Goal: Task Accomplishment & Management: Manage account settings

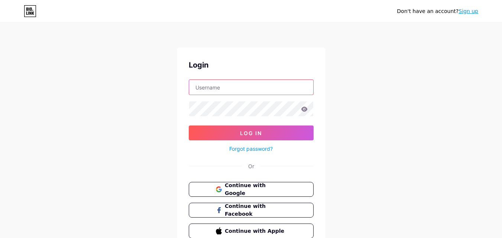
type input "[EMAIL_ADDRESS][DOMAIN_NAME]"
click at [471, 14] on link "Sign up" at bounding box center [469, 11] width 20 height 6
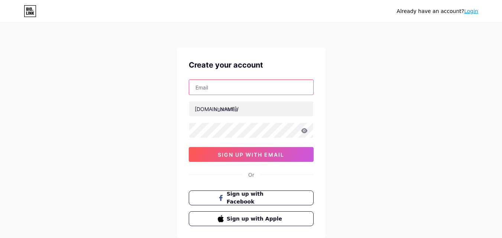
click at [208, 88] on input "text" at bounding box center [251, 87] width 124 height 15
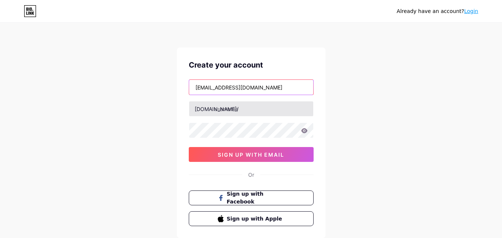
type input "[EMAIL_ADDRESS][DOMAIN_NAME]"
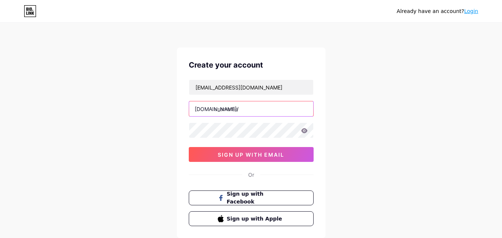
click at [230, 112] on input "text" at bounding box center [251, 108] width 124 height 15
type input "hpsgaragesyria"
drag, startPoint x: 352, startPoint y: 130, endPoint x: 344, endPoint y: 133, distance: 8.0
click at [352, 130] on div "Already have an account? Login Create your account hpsgaragesyria@gmail.com bio…" at bounding box center [251, 142] width 502 height 284
click at [304, 130] on icon at bounding box center [304, 130] width 7 height 5
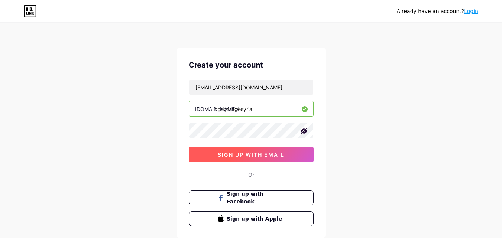
click at [235, 153] on span "sign up with email" at bounding box center [251, 155] width 67 height 6
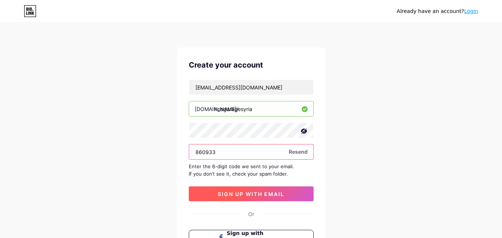
type input "860933"
click at [253, 197] on button "sign up with email" at bounding box center [251, 194] width 125 height 15
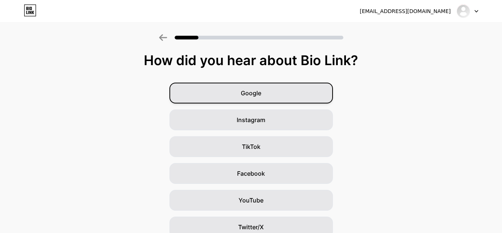
click at [250, 95] on span "Google" at bounding box center [251, 92] width 20 height 9
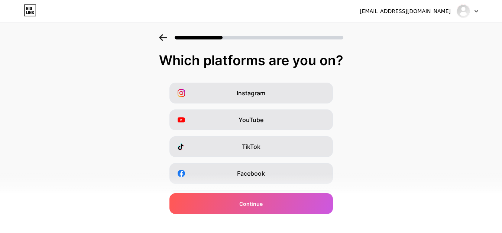
drag, startPoint x: 246, startPoint y: 93, endPoint x: 339, endPoint y: 94, distance: 93.3
click at [246, 93] on span "Instagram" at bounding box center [251, 92] width 29 height 9
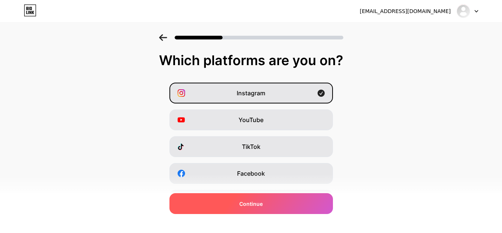
drag, startPoint x: 248, startPoint y: 205, endPoint x: 395, endPoint y: 156, distance: 154.9
click at [248, 204] on span "Continue" at bounding box center [250, 204] width 23 height 8
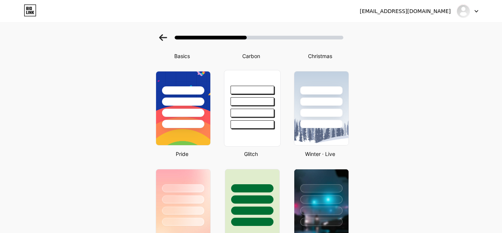
scroll to position [37, 0]
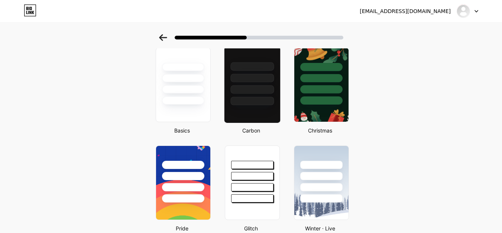
click at [264, 94] on div at bounding box center [252, 76] width 56 height 58
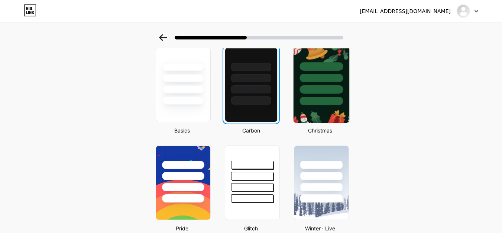
scroll to position [0, 0]
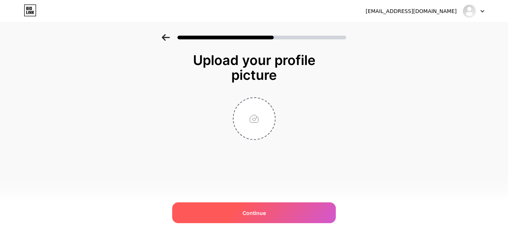
click at [253, 212] on span "Continue" at bounding box center [253, 213] width 23 height 8
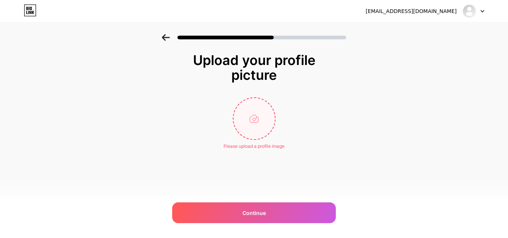
click at [249, 118] on input "file" at bounding box center [253, 118] width 41 height 41
type input "C:\fakepath\IMG_1909.JPG"
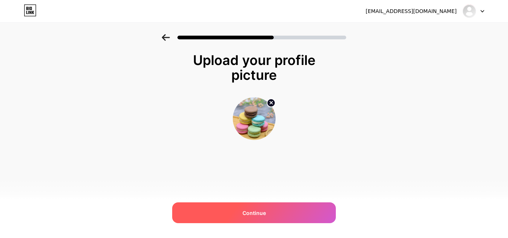
click at [250, 216] on span "Continue" at bounding box center [253, 213] width 23 height 8
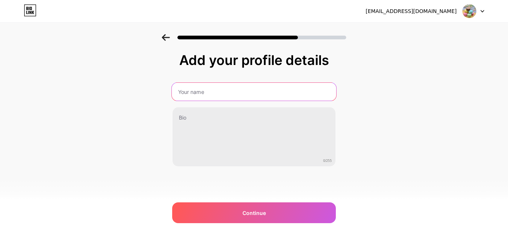
click at [205, 91] on input "text" at bounding box center [254, 92] width 164 height 18
type input "a"
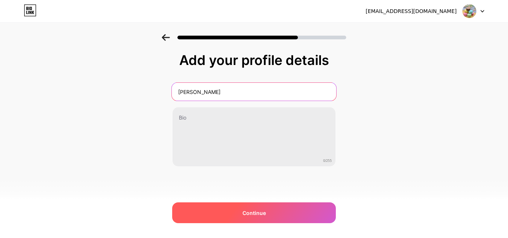
type input "Anas Faraj"
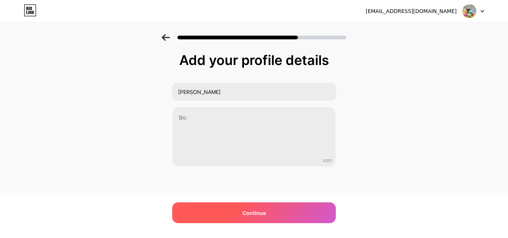
click at [253, 211] on span "Continue" at bounding box center [253, 213] width 23 height 8
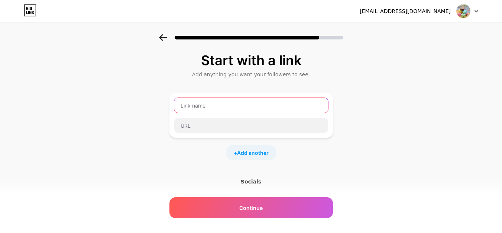
click at [207, 102] on input "text" at bounding box center [251, 105] width 154 height 15
paste input "https://wa.me/31612345678"
drag, startPoint x: 256, startPoint y: 106, endPoint x: 161, endPoint y: 108, distance: 95.2
click at [161, 108] on div "Start with a link Add anything you want your followers to see. https://wa.me/96…" at bounding box center [251, 164] width 502 height 261
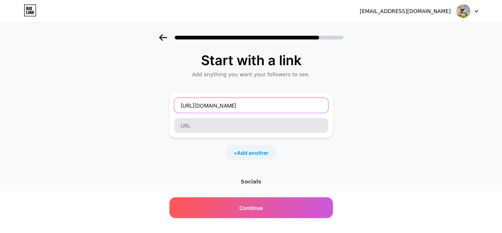
type input "https://wa.me/962146396"
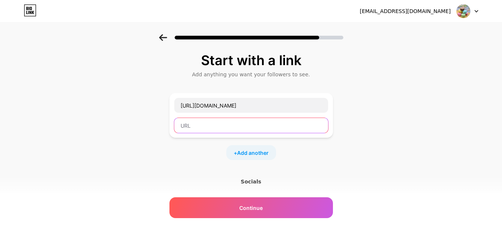
click at [207, 127] on input "text" at bounding box center [251, 125] width 154 height 15
paste input "https://wa.me/962146396"
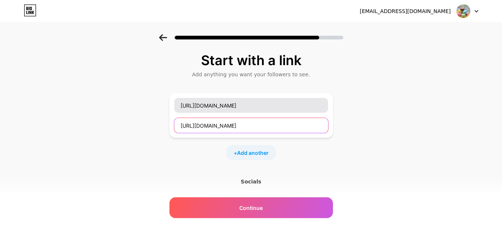
type input "https://wa.me/962146396"
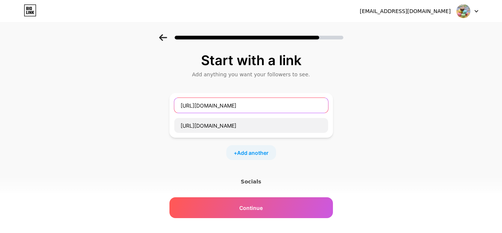
drag, startPoint x: 253, startPoint y: 103, endPoint x: 162, endPoint y: 106, distance: 91.5
click at [162, 106] on div "Start with a link Add anything you want your followers to see. https://wa.me/96…" at bounding box center [251, 164] width 502 height 261
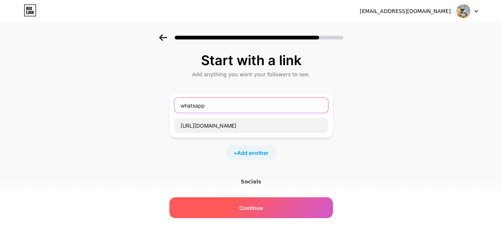
type input "whatsapp"
drag, startPoint x: 235, startPoint y: 204, endPoint x: 250, endPoint y: 203, distance: 15.2
click at [236, 204] on div "Continue" at bounding box center [251, 207] width 164 height 21
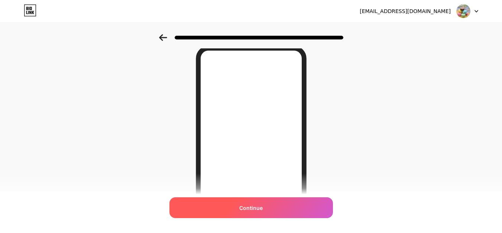
scroll to position [141, 0]
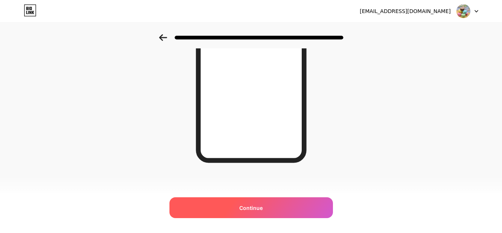
click at [253, 211] on div "Continue" at bounding box center [251, 207] width 164 height 21
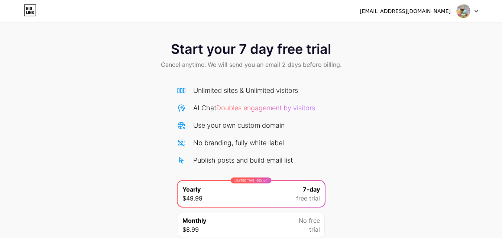
click at [478, 11] on icon at bounding box center [477, 11] width 4 height 3
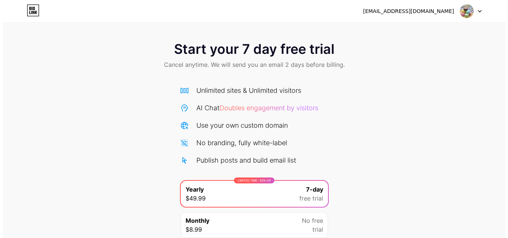
scroll to position [61, 0]
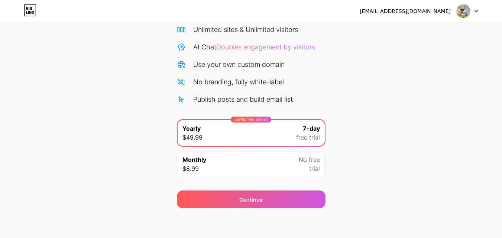
drag, startPoint x: 248, startPoint y: 205, endPoint x: 301, endPoint y: 189, distance: 55.9
click at [248, 205] on div "Continue" at bounding box center [251, 200] width 149 height 18
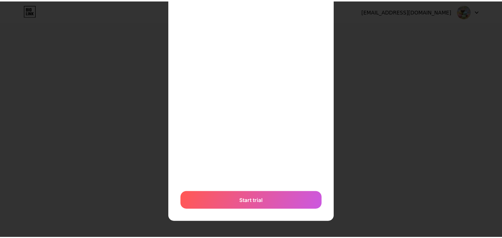
scroll to position [0, 0]
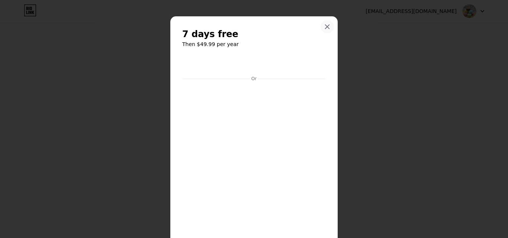
click at [324, 26] on icon at bounding box center [327, 27] width 6 height 6
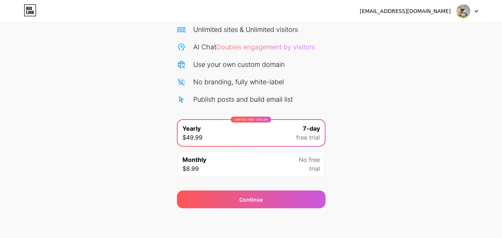
click at [433, 113] on div "Start your 7 day free trial Cancel anytime. We will send you an email 2 days be…" at bounding box center [251, 90] width 502 height 235
click at [386, 166] on div "Start your 7 day free trial Cancel anytime. We will send you an email 2 days be…" at bounding box center [251, 90] width 502 height 235
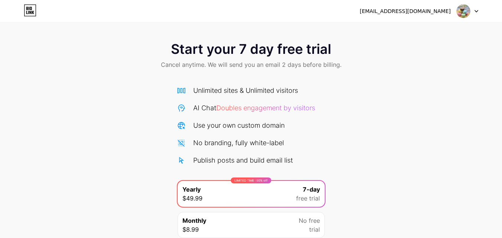
click at [32, 13] on icon at bounding box center [33, 12] width 2 height 3
click at [465, 10] on img at bounding box center [463, 11] width 14 height 14
click at [416, 70] on div "Start your 7 day free trial Cancel anytime. We will send you an email 2 days be…" at bounding box center [251, 56] width 502 height 44
click at [419, 14] on div "hpsgaragesyria@gmail.com" at bounding box center [405, 11] width 91 height 8
click at [374, 94] on div "Start your 7 day free trial Cancel anytime. We will send you an email 2 days be…" at bounding box center [251, 151] width 502 height 235
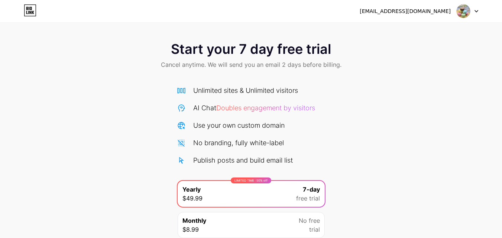
click at [225, 83] on div "Unlimited sites & Unlimited visitors AI Chat Doubles engagement by visitors Use…" at bounding box center [251, 160] width 149 height 165
click at [215, 57] on div "Start your 7 day free trial Cancel anytime. We will send you an email 2 days be…" at bounding box center [251, 56] width 502 height 44
click at [216, 48] on span "Start your 7 day free trial" at bounding box center [251, 49] width 160 height 15
click at [94, 48] on div "Start your 7 day free trial Cancel anytime. We will send you an email 2 days be…" at bounding box center [251, 56] width 502 height 44
click at [81, 110] on div "Start your 7 day free trial Cancel anytime. We will send you an email 2 days be…" at bounding box center [251, 151] width 502 height 235
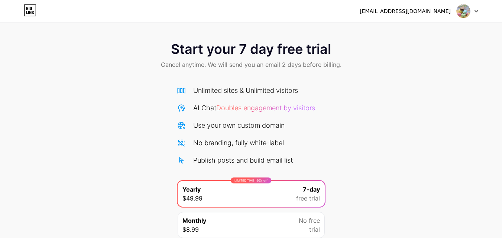
click at [429, 11] on div "[EMAIL_ADDRESS][DOMAIN_NAME]" at bounding box center [405, 11] width 91 height 8
click at [408, 51] on div "Start your 7 day free trial Cancel anytime. We will send you an email 2 days be…" at bounding box center [251, 56] width 502 height 44
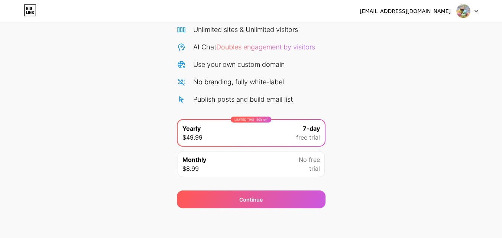
drag, startPoint x: 285, startPoint y: 160, endPoint x: 372, endPoint y: 162, distance: 87.4
click at [286, 161] on div "Monthly $8.99 No free trial" at bounding box center [251, 164] width 147 height 26
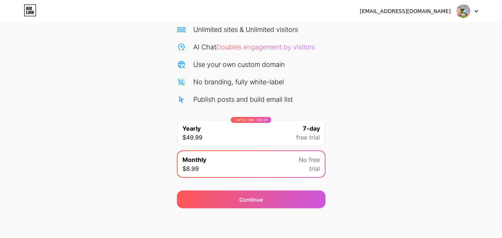
drag, startPoint x: 265, startPoint y: 197, endPoint x: 316, endPoint y: 163, distance: 61.3
click at [265, 197] on div "Continue" at bounding box center [251, 200] width 149 height 18
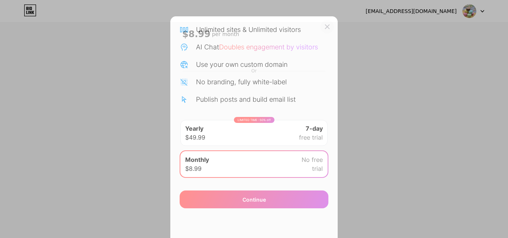
click at [324, 26] on icon at bounding box center [327, 27] width 6 height 6
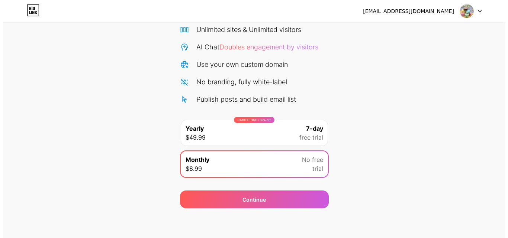
scroll to position [0, 0]
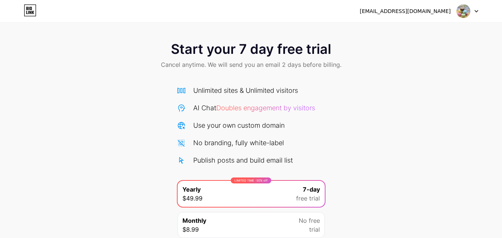
scroll to position [61, 0]
click at [476, 9] on div at bounding box center [468, 10] width 22 height 13
click at [411, 33] on li "Logout" at bounding box center [432, 30] width 92 height 20
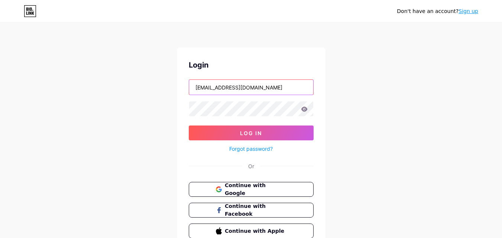
drag, startPoint x: 258, startPoint y: 86, endPoint x: 180, endPoint y: 86, distance: 78.0
click at [180, 86] on div "Login Shadencake@gmail.com Log In Forgot password? Or Continue with Google Cont…" at bounding box center [251, 149] width 149 height 203
type input "[EMAIL_ADDRESS][DOMAIN_NAME]"
click at [305, 108] on icon at bounding box center [304, 109] width 6 height 5
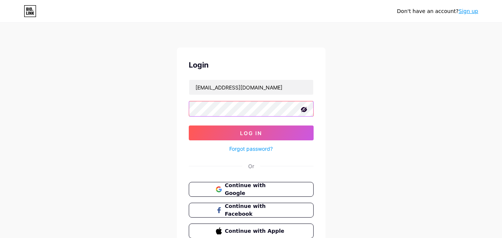
click at [164, 108] on div "Don't have an account? Sign up Login hpsgaragesyria@gmail.com Log In Forgot pas…" at bounding box center [251, 137] width 502 height 274
click at [426, 111] on div "Don't have an account? Sign up Login hpsgaragesyria@gmail.com Log In Forgot pas…" at bounding box center [251, 137] width 502 height 274
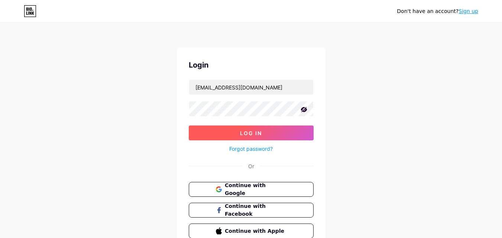
click at [250, 135] on span "Log In" at bounding box center [251, 133] width 22 height 6
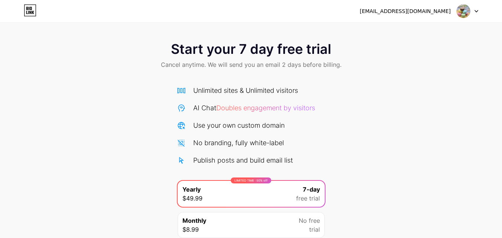
click at [476, 10] on icon at bounding box center [477, 11] width 4 height 3
click at [406, 33] on li "Logout" at bounding box center [432, 30] width 92 height 20
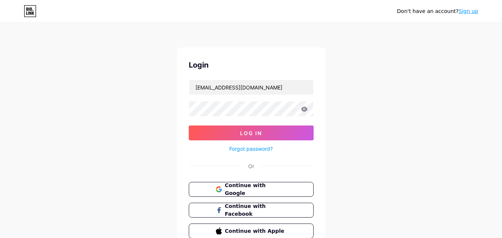
click at [304, 109] on icon at bounding box center [304, 109] width 6 height 5
click at [239, 131] on button "Log In" at bounding box center [251, 133] width 125 height 15
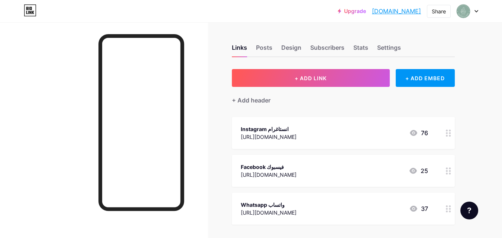
click at [477, 9] on div at bounding box center [468, 10] width 22 height 13
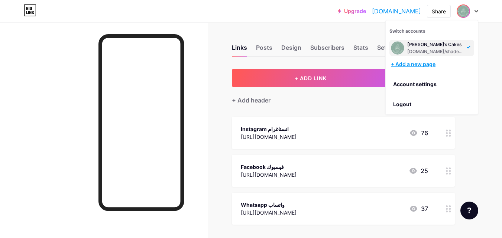
click at [413, 65] on div "+ Add a new page" at bounding box center [432, 64] width 83 height 7
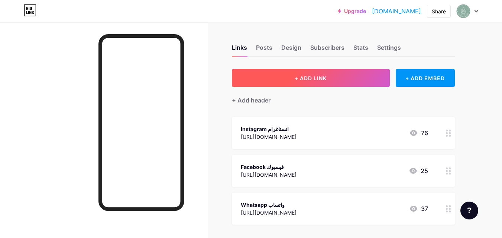
click at [313, 80] on span "+ ADD LINK" at bounding box center [311, 78] width 32 height 6
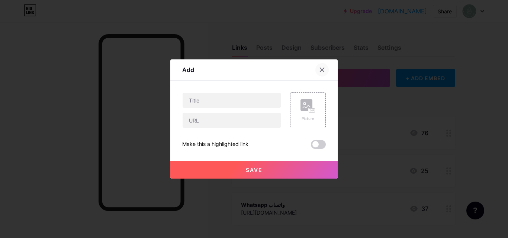
click at [323, 69] on icon at bounding box center [322, 70] width 4 height 4
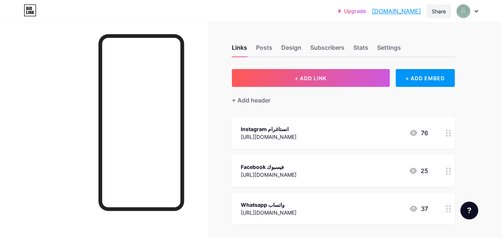
drag, startPoint x: 433, startPoint y: 13, endPoint x: 429, endPoint y: 15, distance: 4.8
click at [432, 13] on div "Share" at bounding box center [439, 11] width 14 height 8
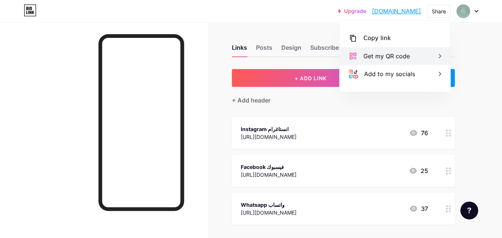
click at [384, 59] on div "Get my QR code" at bounding box center [386, 56] width 46 height 9
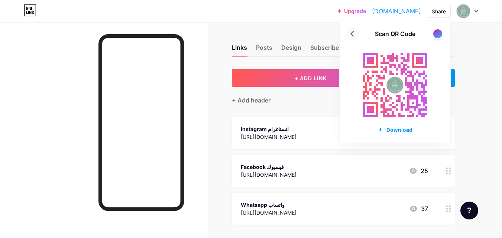
click at [351, 31] on icon at bounding box center [352, 34] width 12 height 12
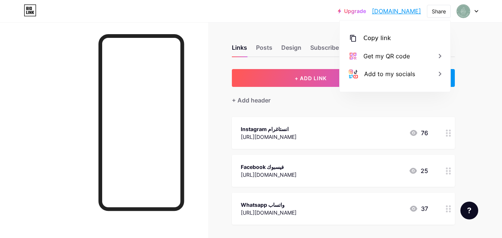
click at [324, 33] on div "Links Posts Design Subscribers Stats Settings" at bounding box center [343, 44] width 223 height 26
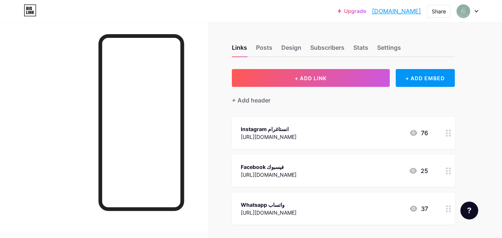
click at [477, 9] on div at bounding box center [468, 10] width 22 height 13
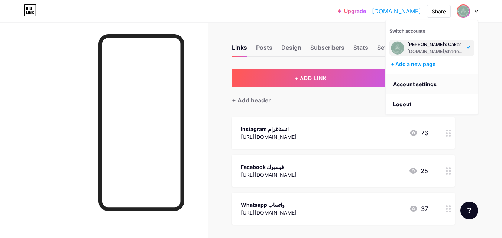
click at [414, 85] on link "Account settings" at bounding box center [432, 84] width 92 height 20
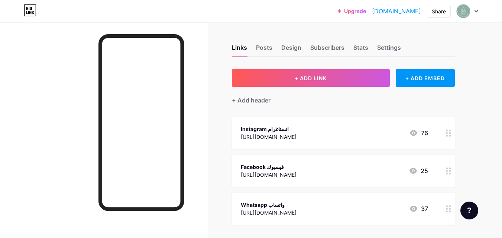
click at [478, 10] on icon at bounding box center [477, 11] width 4 height 3
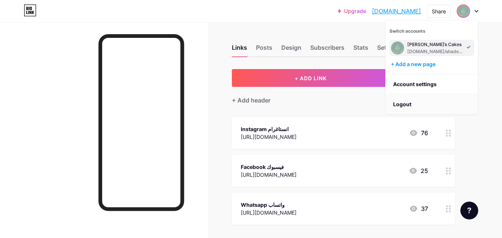
click at [407, 103] on li "Logout" at bounding box center [432, 104] width 92 height 20
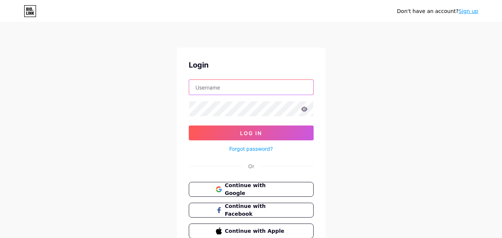
type input "[EMAIL_ADDRESS][DOMAIN_NAME]"
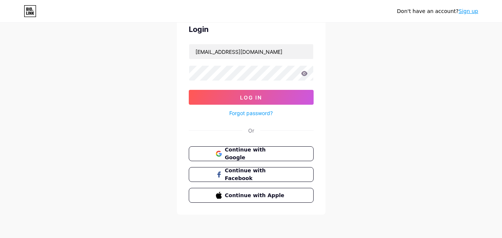
click at [474, 12] on link "Sign up" at bounding box center [469, 11] width 20 height 6
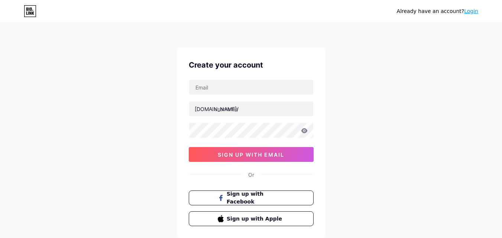
scroll to position [37, 0]
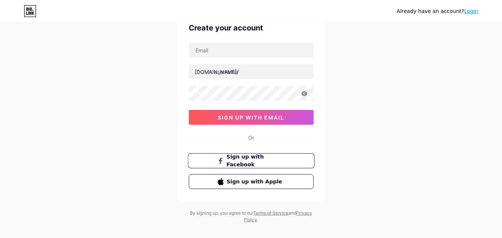
click at [258, 161] on span "Sign up with Facebook" at bounding box center [255, 161] width 58 height 16
click at [246, 182] on span "Sign up with Apple" at bounding box center [255, 182] width 58 height 8
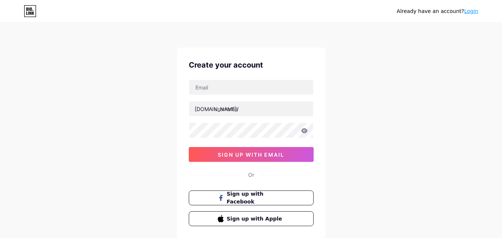
scroll to position [46, 0]
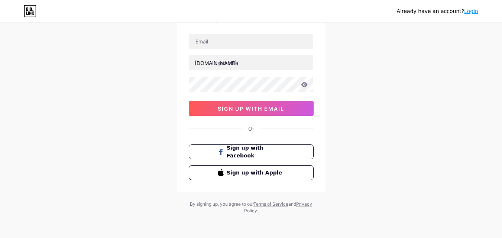
click at [277, 205] on link "Terms of Service" at bounding box center [270, 204] width 35 height 6
click at [305, 204] on link "Privacy Policy" at bounding box center [278, 207] width 68 height 12
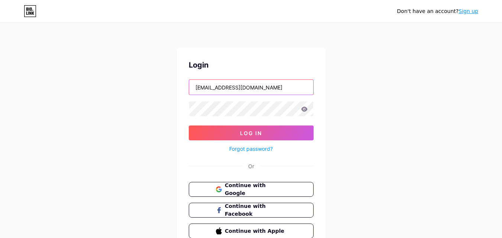
drag, startPoint x: 239, startPoint y: 88, endPoint x: 162, endPoint y: 88, distance: 76.9
click at [162, 88] on div "Don't have an account? Sign up Login [EMAIL_ADDRESS][DOMAIN_NAME] Log In Forgot…" at bounding box center [251, 137] width 502 height 274
drag, startPoint x: 205, startPoint y: 87, endPoint x: 168, endPoint y: 88, distance: 36.4
click at [168, 88] on div "Don't have an account? Sign up Login tm Log In Forgot password? Or Continue wit…" at bounding box center [251, 137] width 502 height 274
type input "[EMAIL_ADDRESS][DOMAIN_NAME]"
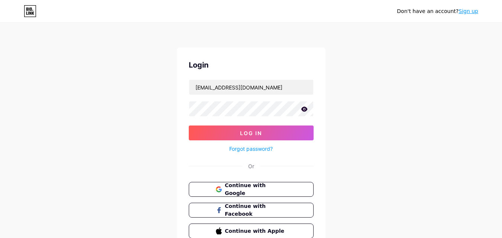
click at [305, 109] on icon at bounding box center [304, 109] width 7 height 5
drag, startPoint x: 234, startPoint y: 130, endPoint x: 290, endPoint y: 121, distance: 56.1
click at [234, 131] on button "Log In" at bounding box center [251, 133] width 125 height 15
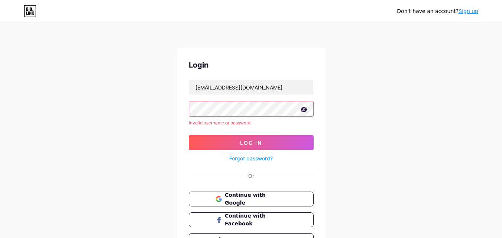
click at [174, 112] on div "Don't have an account? Sign up Login [EMAIL_ADDRESS][DOMAIN_NAME] Invalid usern…" at bounding box center [251, 142] width 502 height 284
drag, startPoint x: 260, startPoint y: 90, endPoint x: 158, endPoint y: 93, distance: 102.6
click at [158, 93] on div "Don't have an account? Sign up Login [EMAIL_ADDRESS][DOMAIN_NAME] Invalid usern…" at bounding box center [251, 142] width 502 height 284
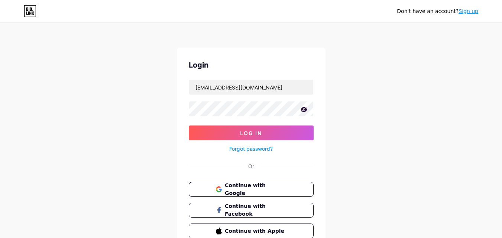
drag, startPoint x: 174, startPoint y: 122, endPoint x: 182, endPoint y: 121, distance: 8.6
click at [174, 122] on div "Don't have an account? Sign up Login [EMAIL_ADDRESS][DOMAIN_NAME] Log In Forgot…" at bounding box center [251, 137] width 502 height 274
click at [232, 129] on button "Log In" at bounding box center [251, 133] width 125 height 15
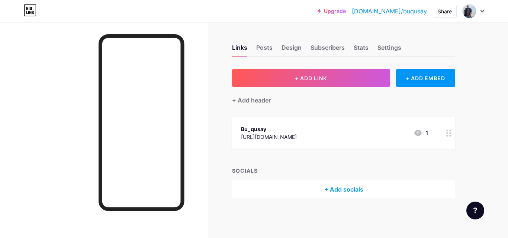
click at [482, 12] on icon at bounding box center [482, 11] width 3 height 2
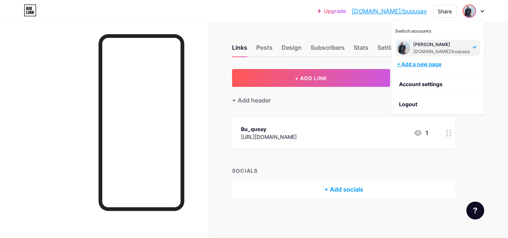
click at [424, 64] on div "+ Add a new page" at bounding box center [438, 64] width 83 height 7
